Goal: Book appointment/travel/reservation

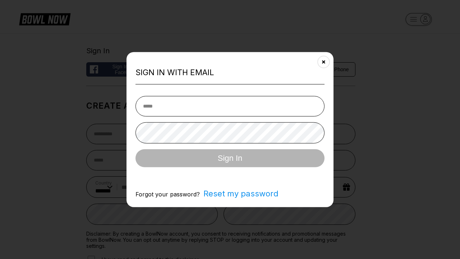
select select "**"
type input "**********"
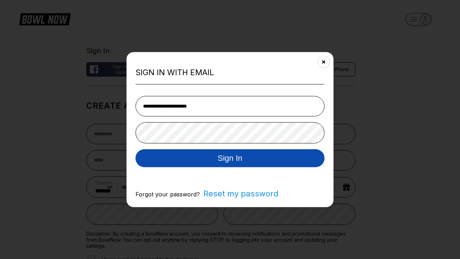
click at [230, 158] on button "Sign In" at bounding box center [229, 158] width 189 height 18
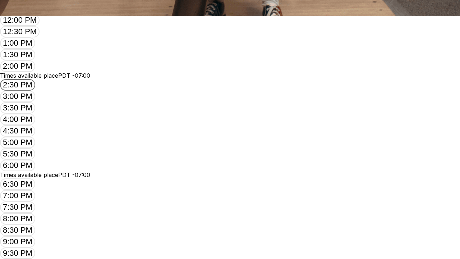
scroll to position [0, 144]
